Goal: Transaction & Acquisition: Purchase product/service

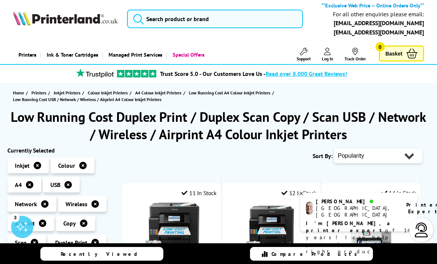
scroll to position [9, 0]
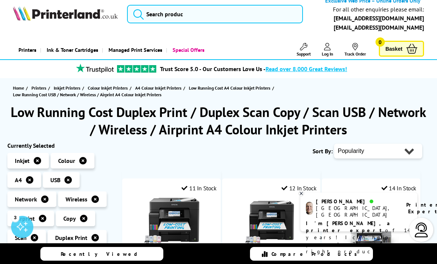
click at [302, 195] on icon at bounding box center [301, 193] width 3 height 3
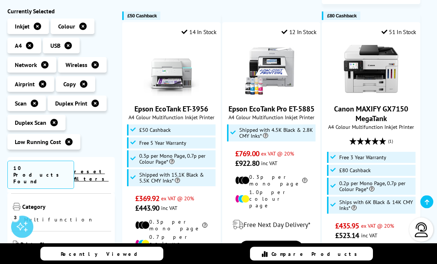
scroll to position [485, 0]
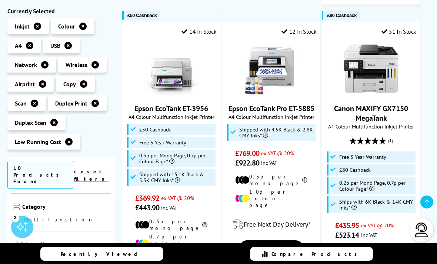
click at [381, 71] on img at bounding box center [372, 69] width 56 height 56
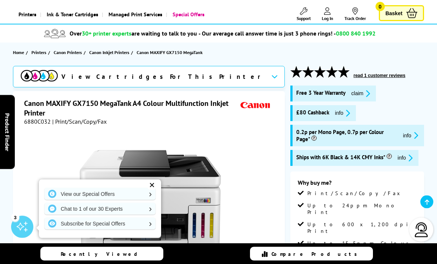
scroll to position [40, 0]
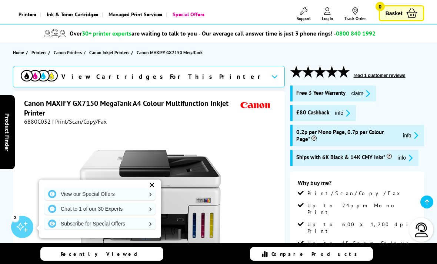
click at [154, 191] on div "✕" at bounding box center [152, 185] width 10 height 10
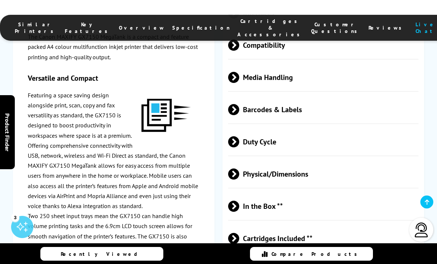
scroll to position [1866, 0]
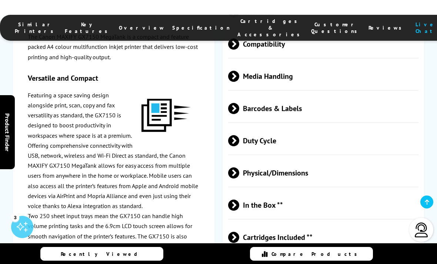
click at [239, 168] on span at bounding box center [239, 173] width 0 height 11
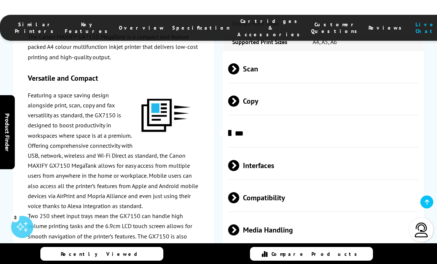
scroll to position [1693, 0]
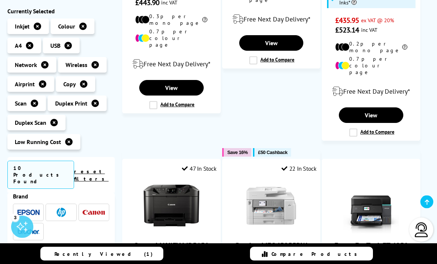
scroll to position [683, 0]
